Goal: Find contact information: Find contact information

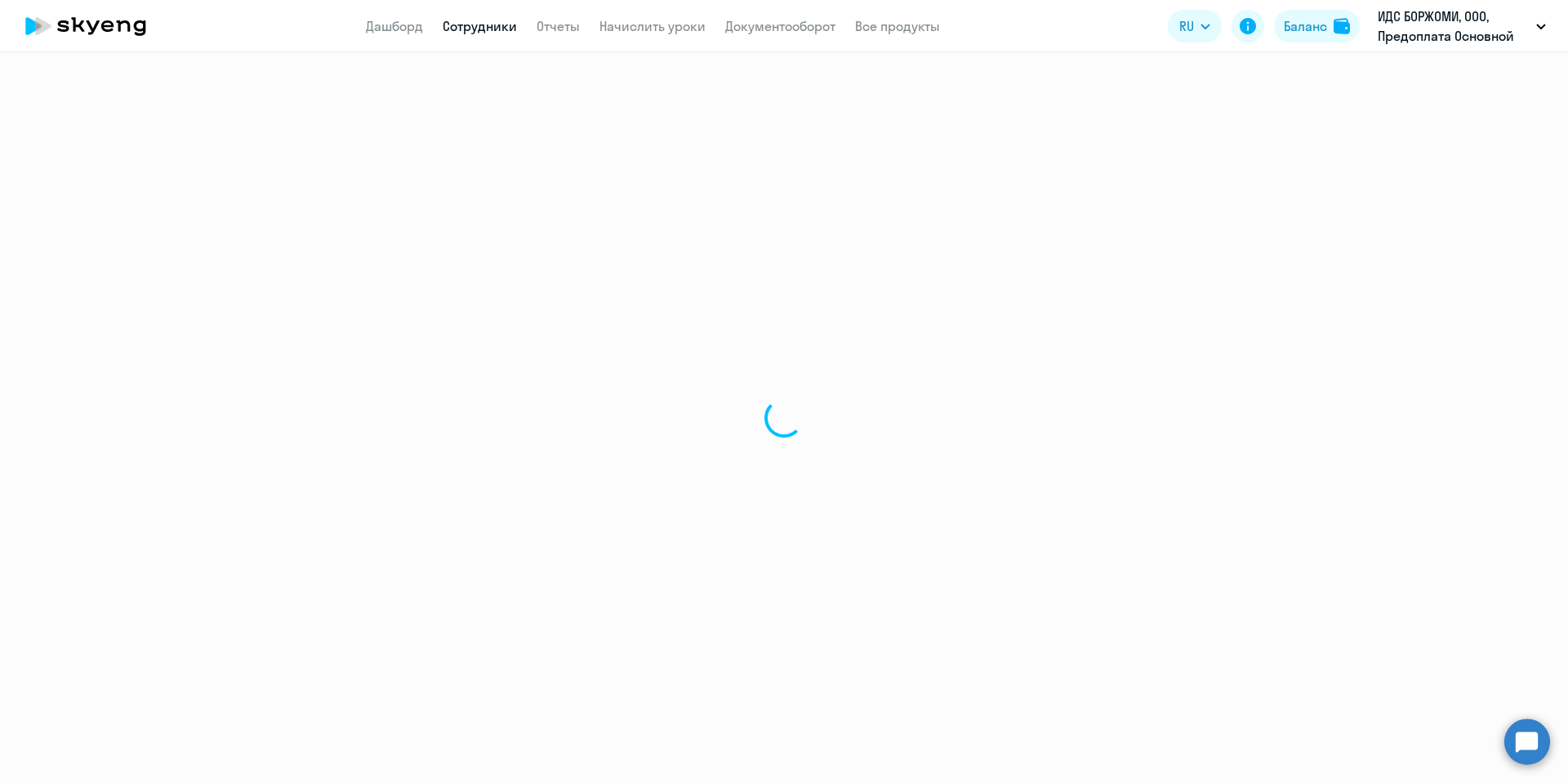
select select "30"
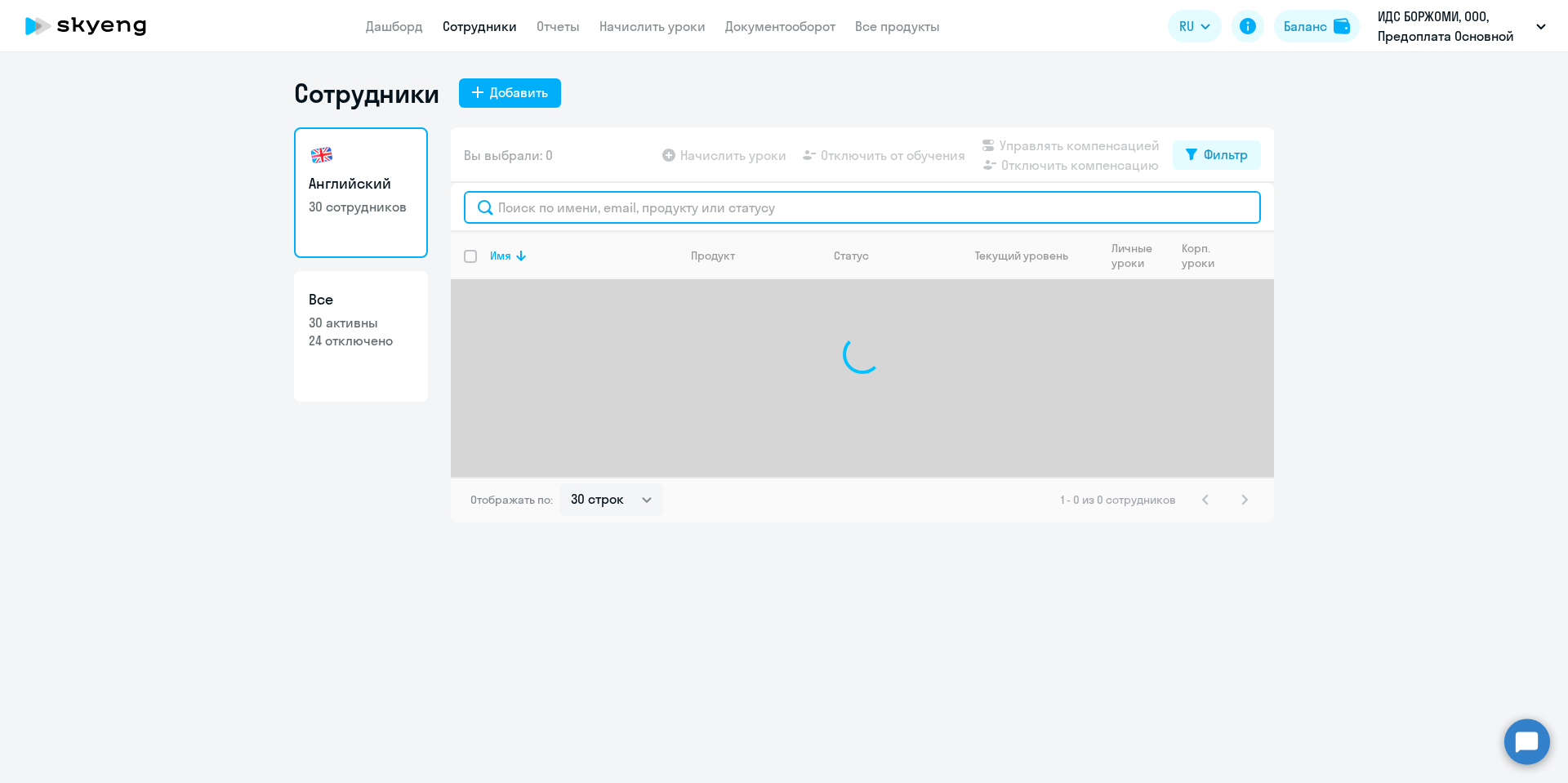
click at [645, 206] on input "text" at bounding box center [862, 207] width 797 height 33
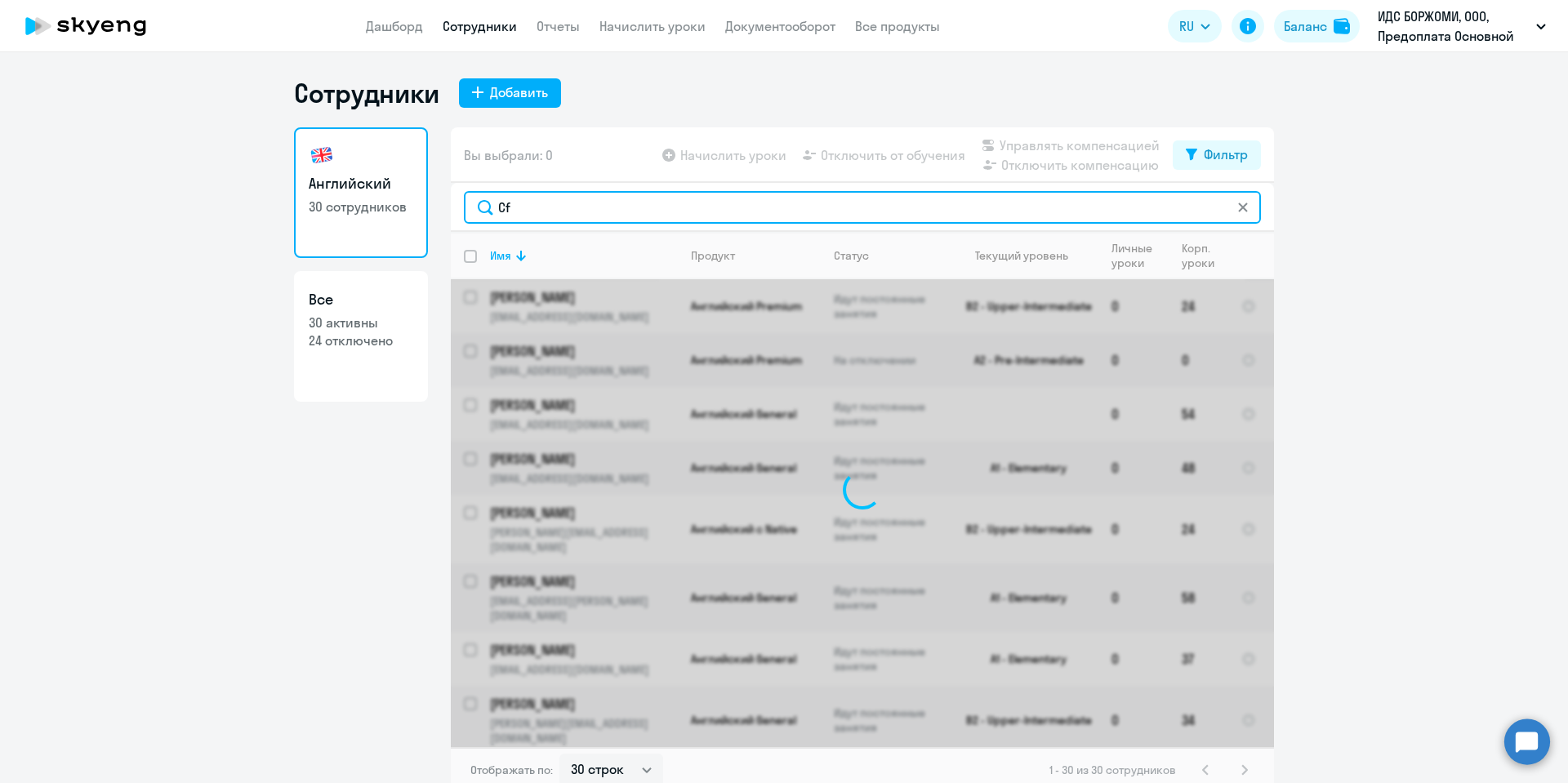
type input "C"
type input "Савин"
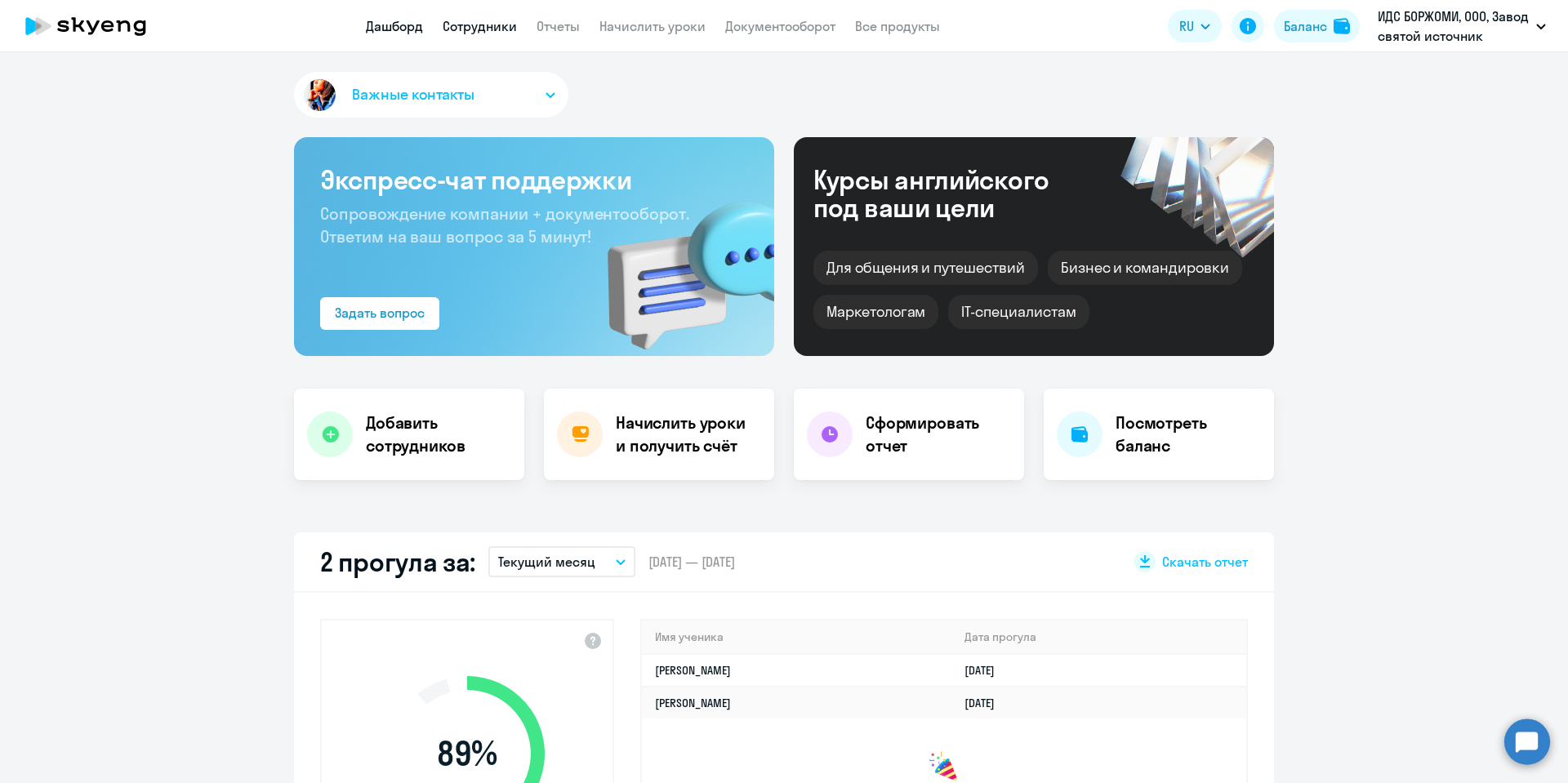
click at [486, 33] on link "Сотрудники" at bounding box center [479, 26] width 74 height 16
select select "30"
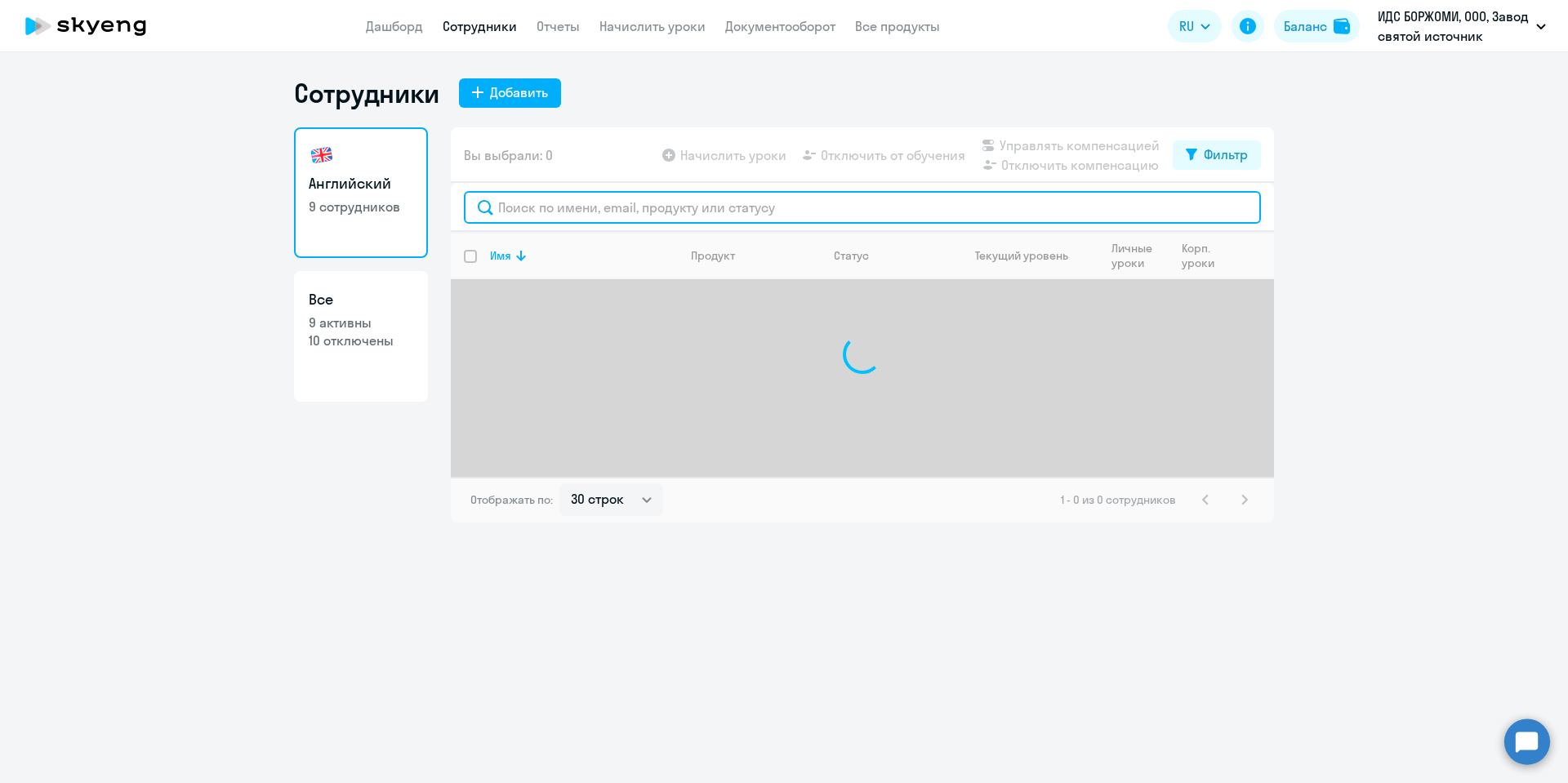
click at [557, 215] on input "text" at bounding box center [862, 207] width 797 height 33
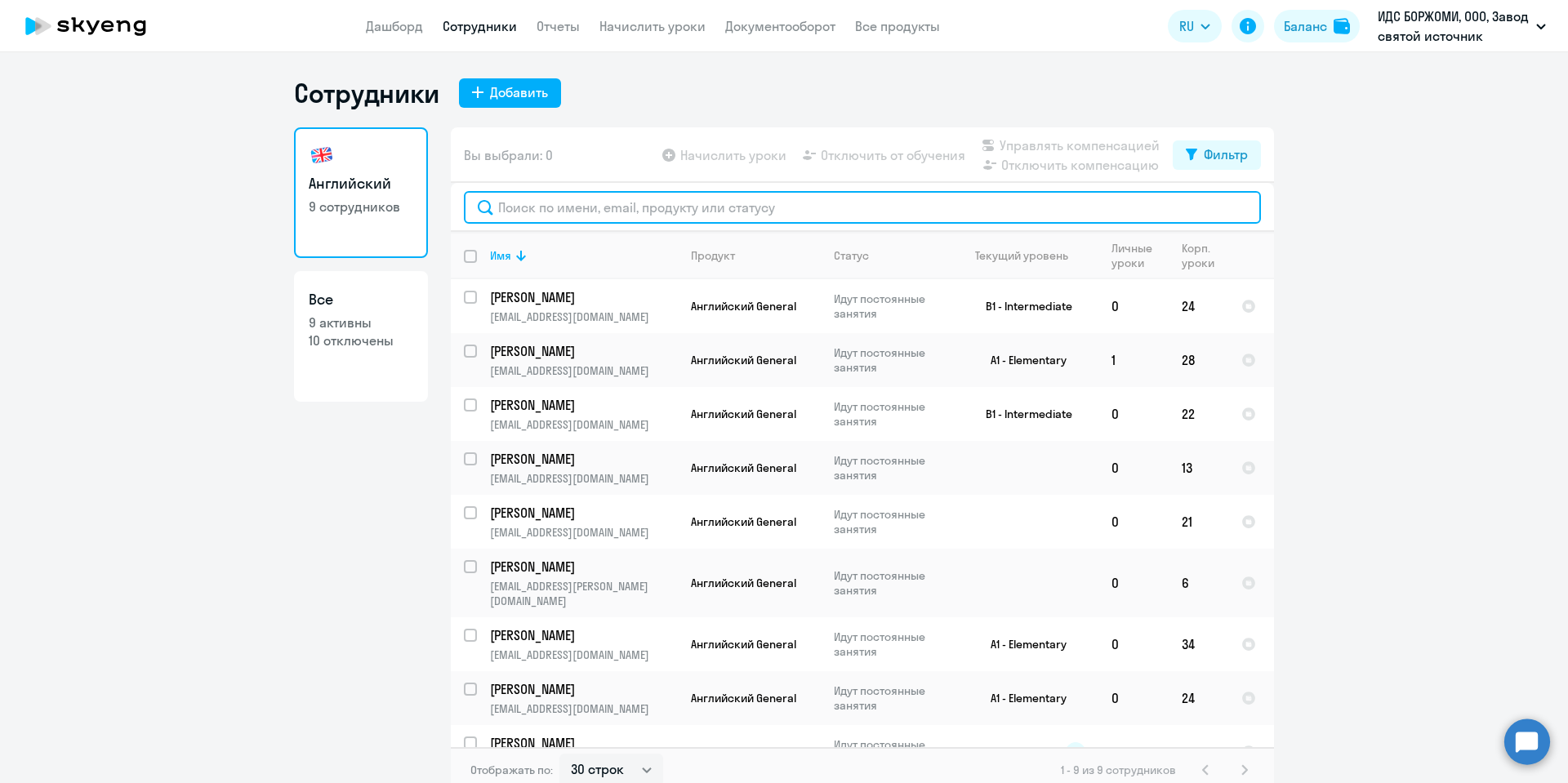
type input "с"
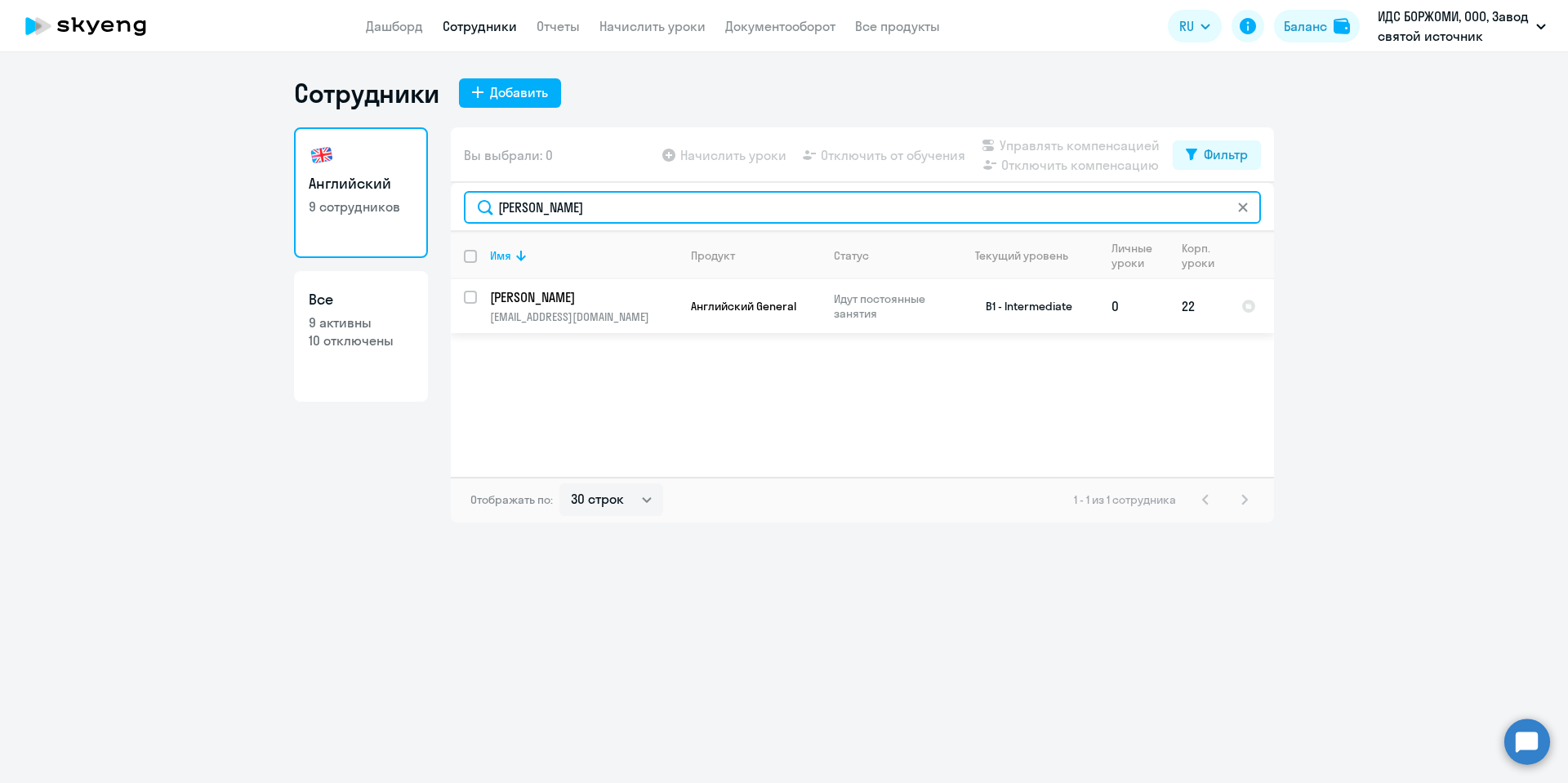
type input "Савин"
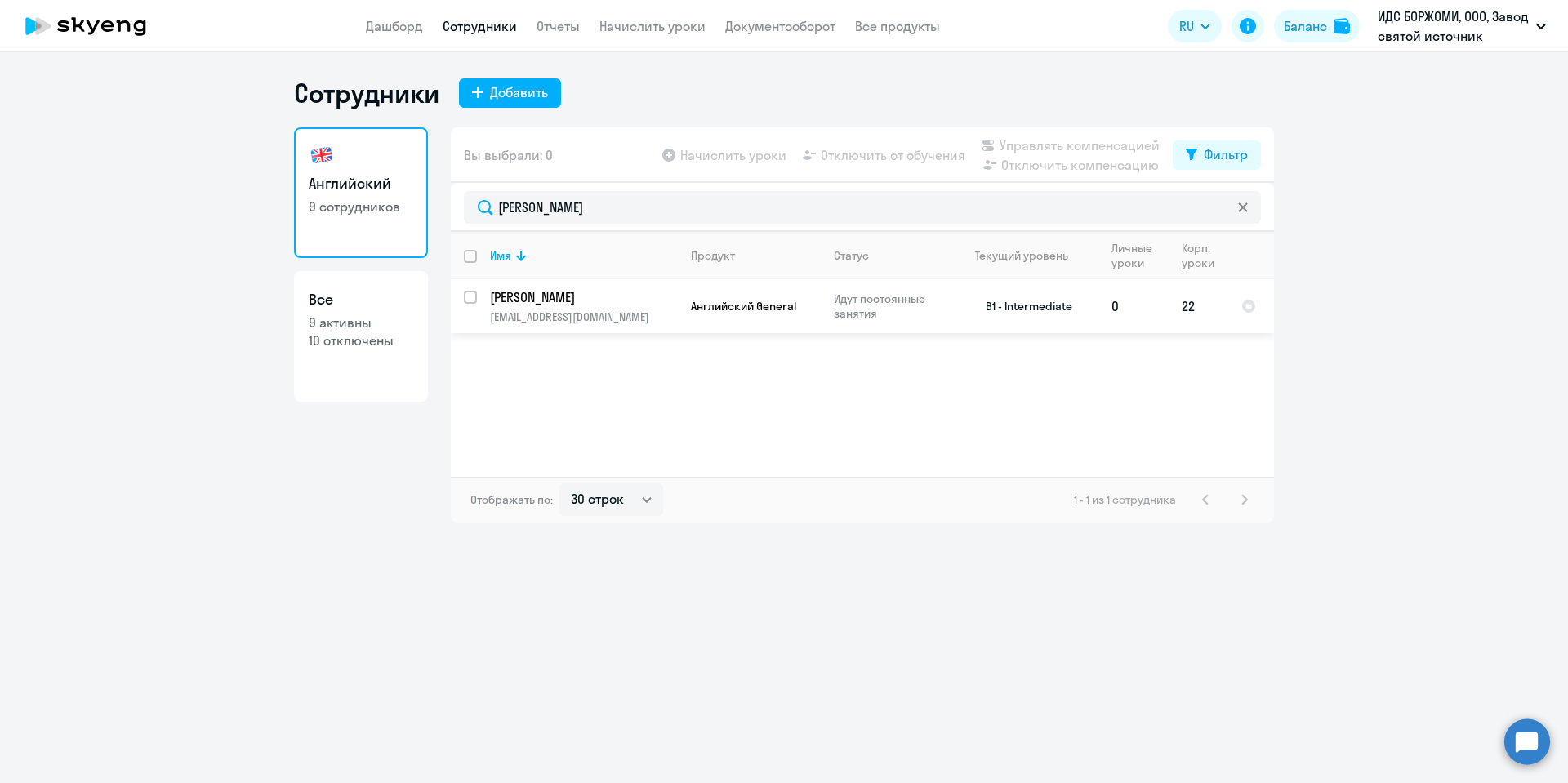
click at [526, 292] on p "Савин Олег" at bounding box center [582, 297] width 185 height 18
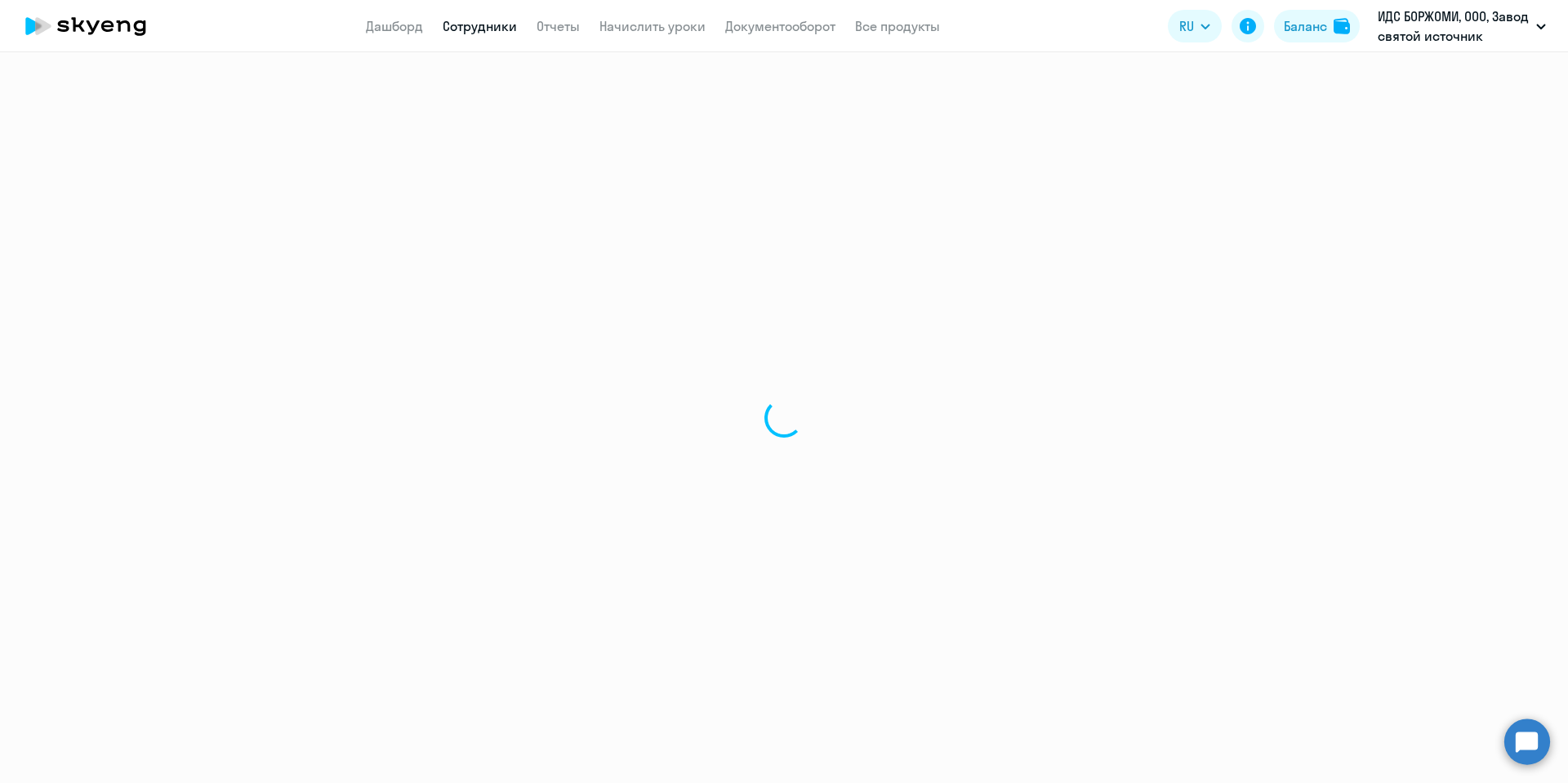
select select "english"
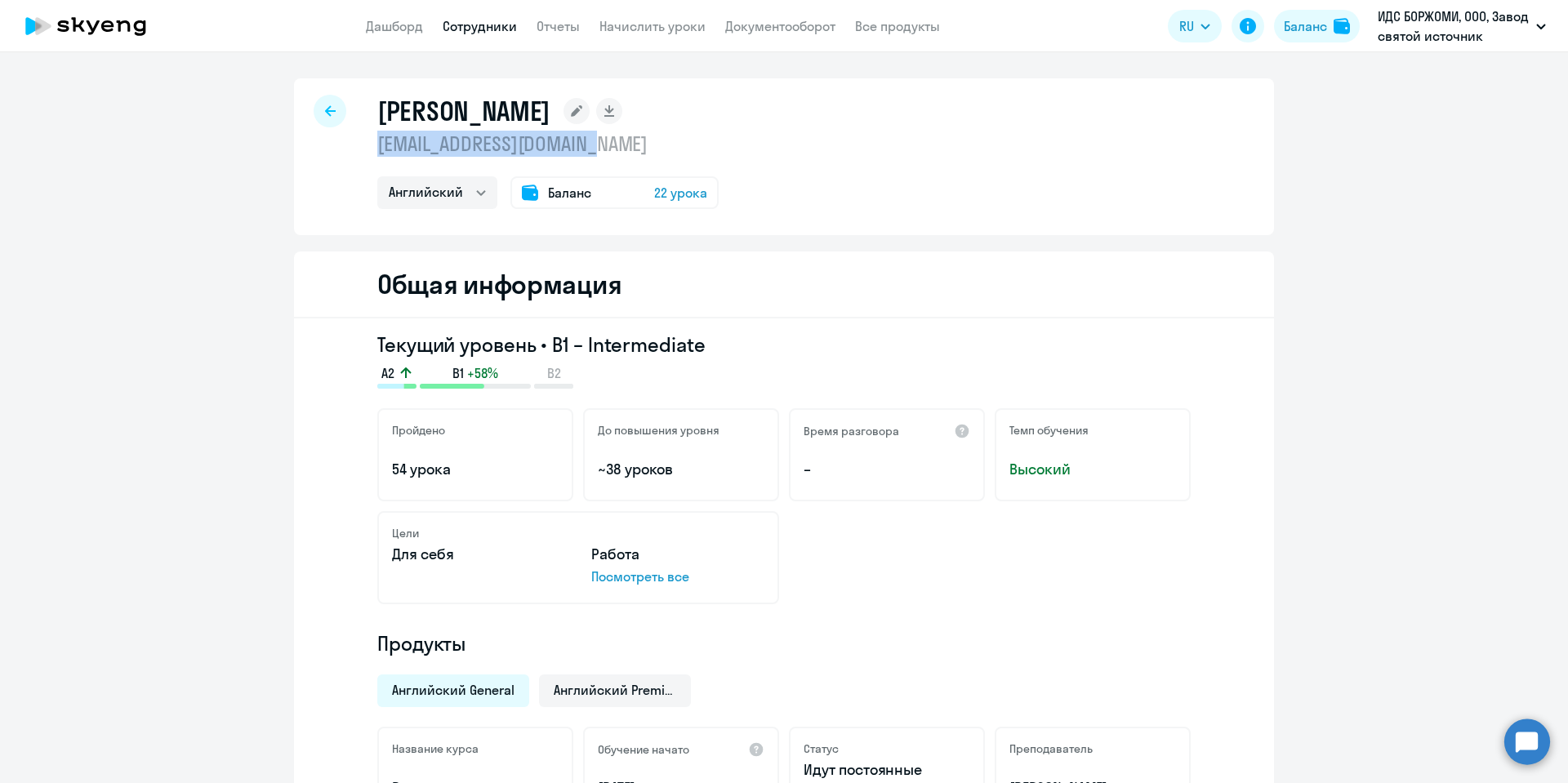
drag, startPoint x: 632, startPoint y: 146, endPoint x: 370, endPoint y: 150, distance: 262.0
click at [377, 150] on p "o.savin@ids-borjomi.com" at bounding box center [548, 144] width 342 height 26
copy p "o.savin@ids-borjomi.com"
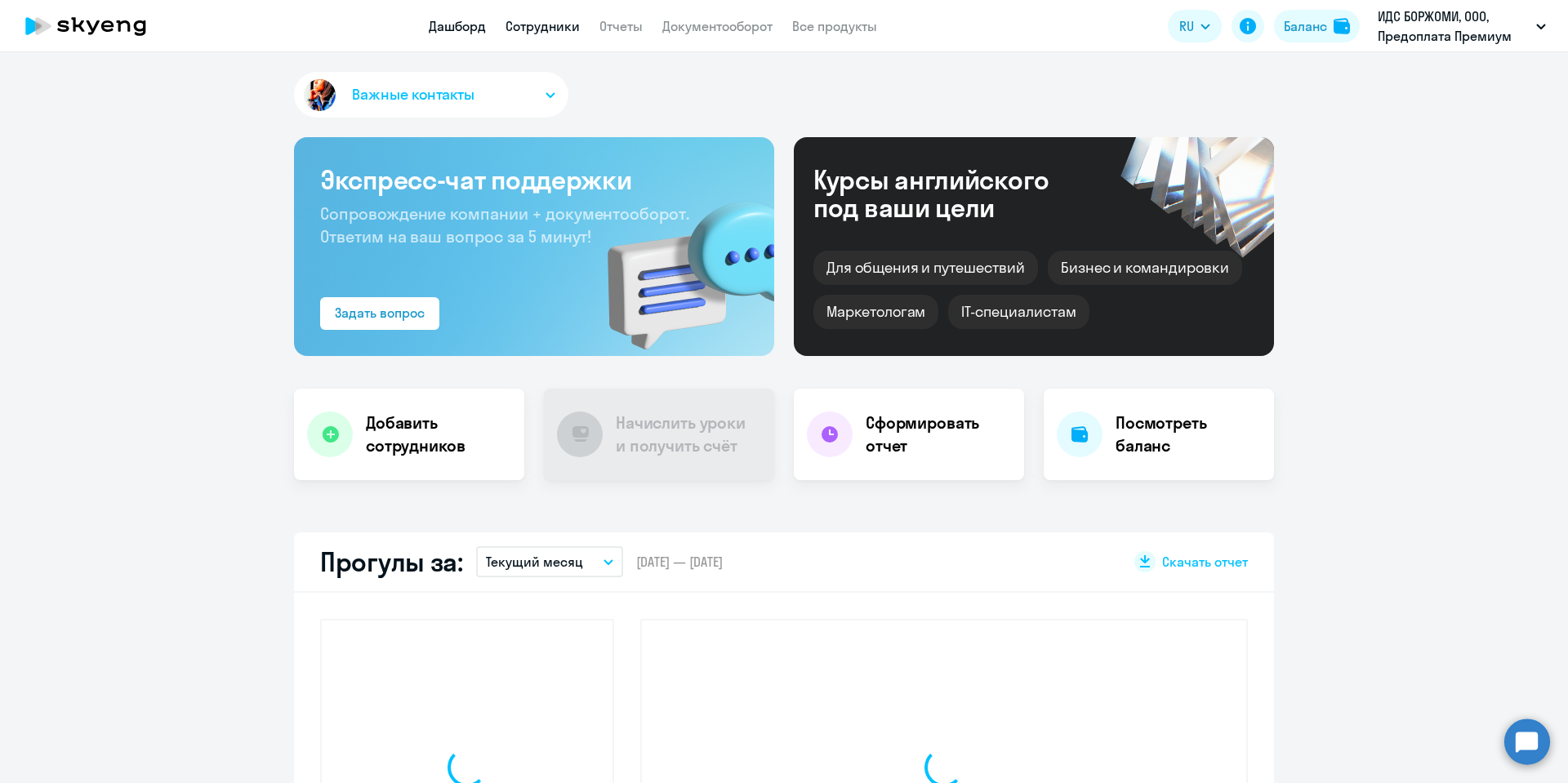
click at [559, 21] on link "Сотрудники" at bounding box center [542, 26] width 74 height 16
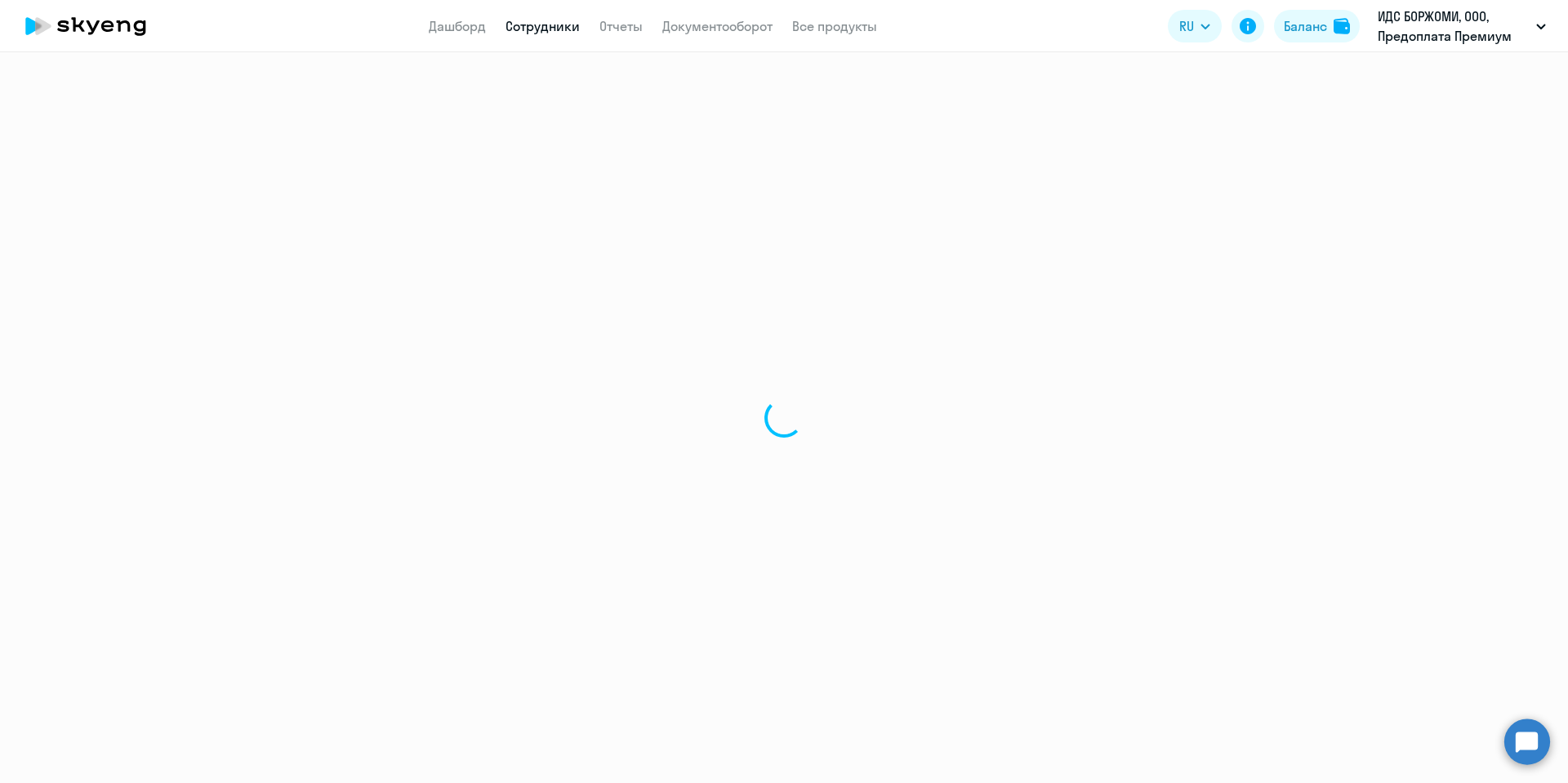
select select "30"
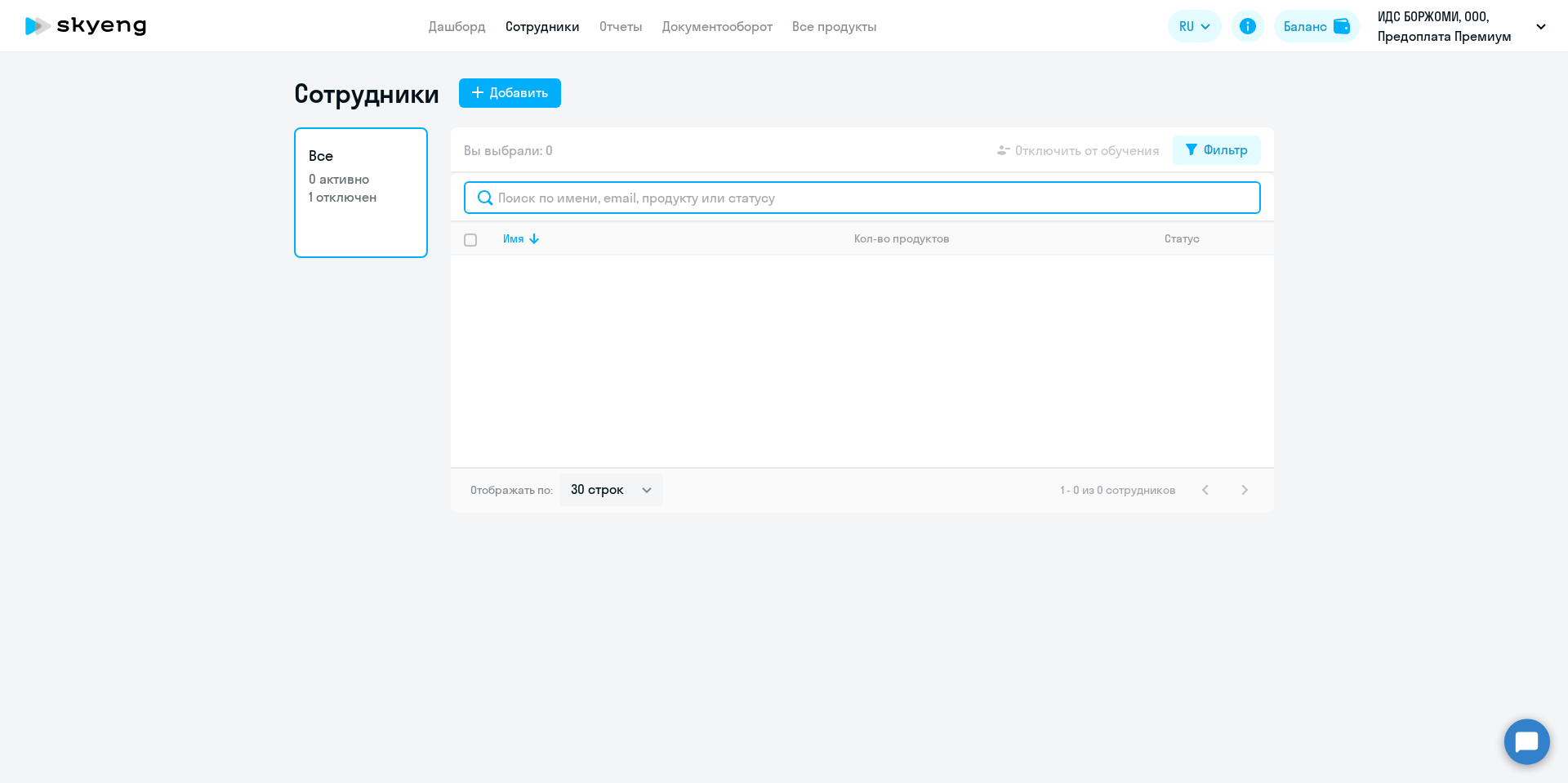
click at [547, 194] on input "text" at bounding box center [862, 197] width 797 height 33
type input "с"
